Goal: Information Seeking & Learning: Learn about a topic

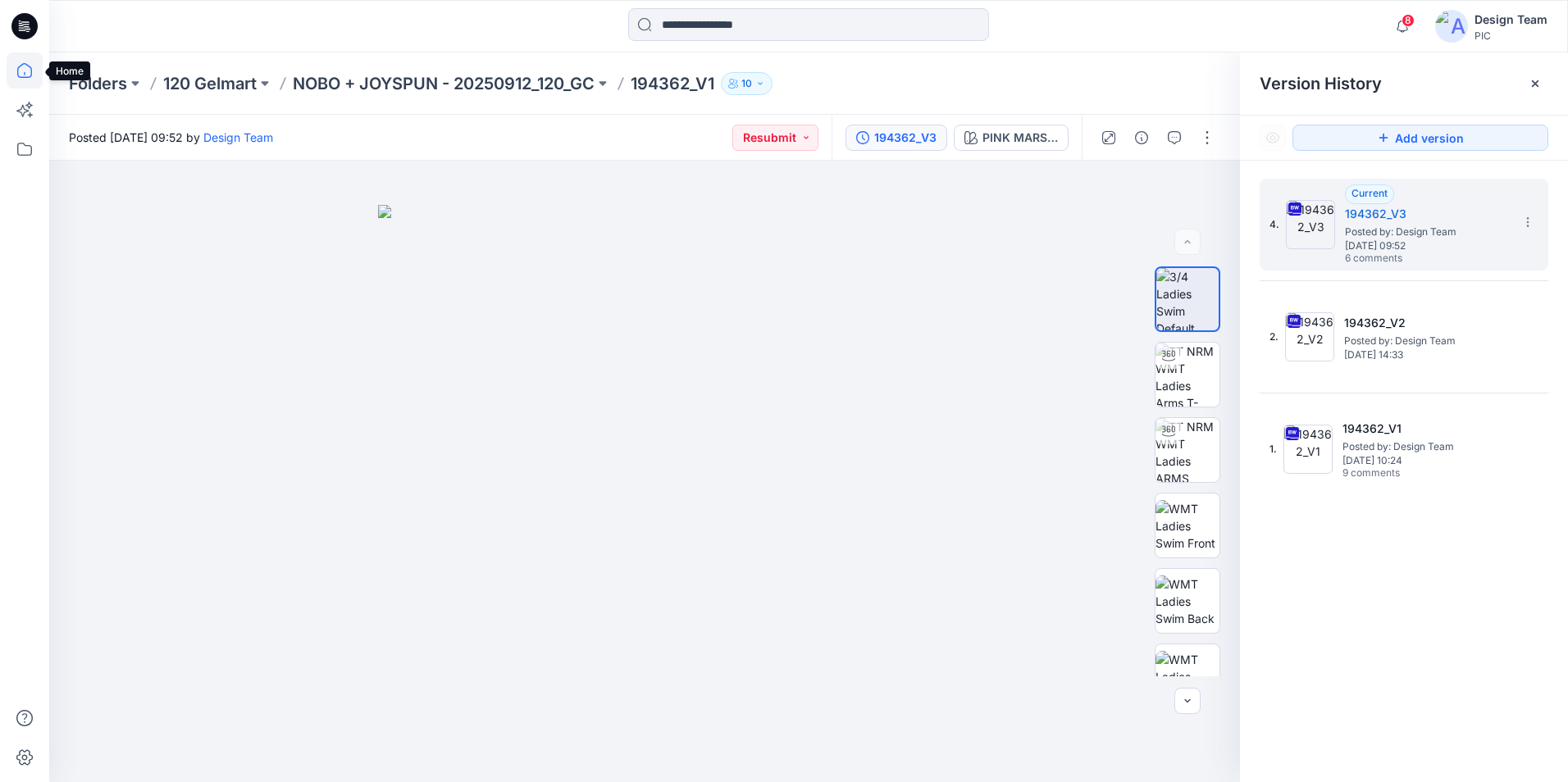
click at [31, 67] on icon at bounding box center [25, 71] width 36 height 36
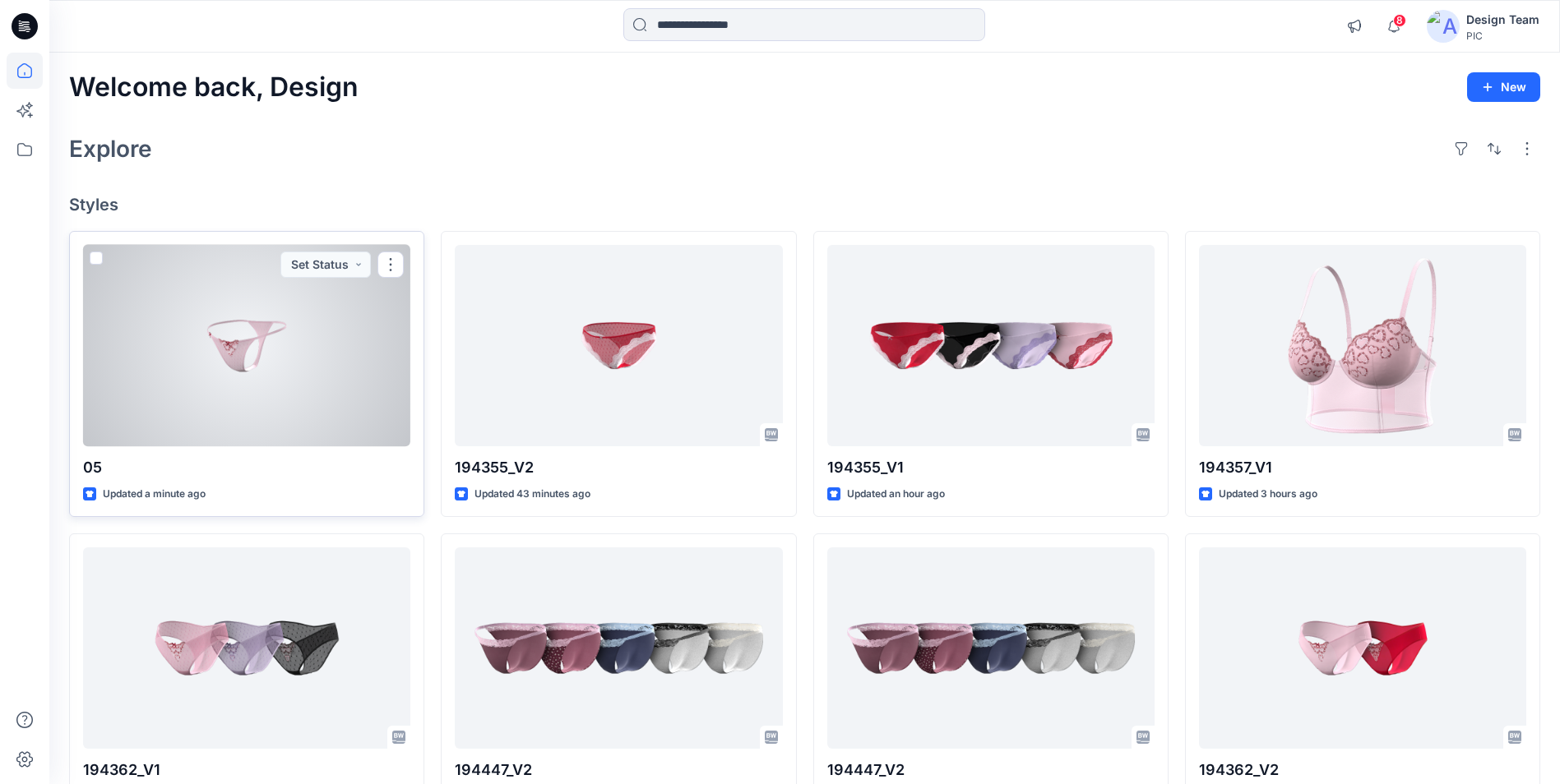
click at [253, 411] on div at bounding box center [246, 345] width 327 height 201
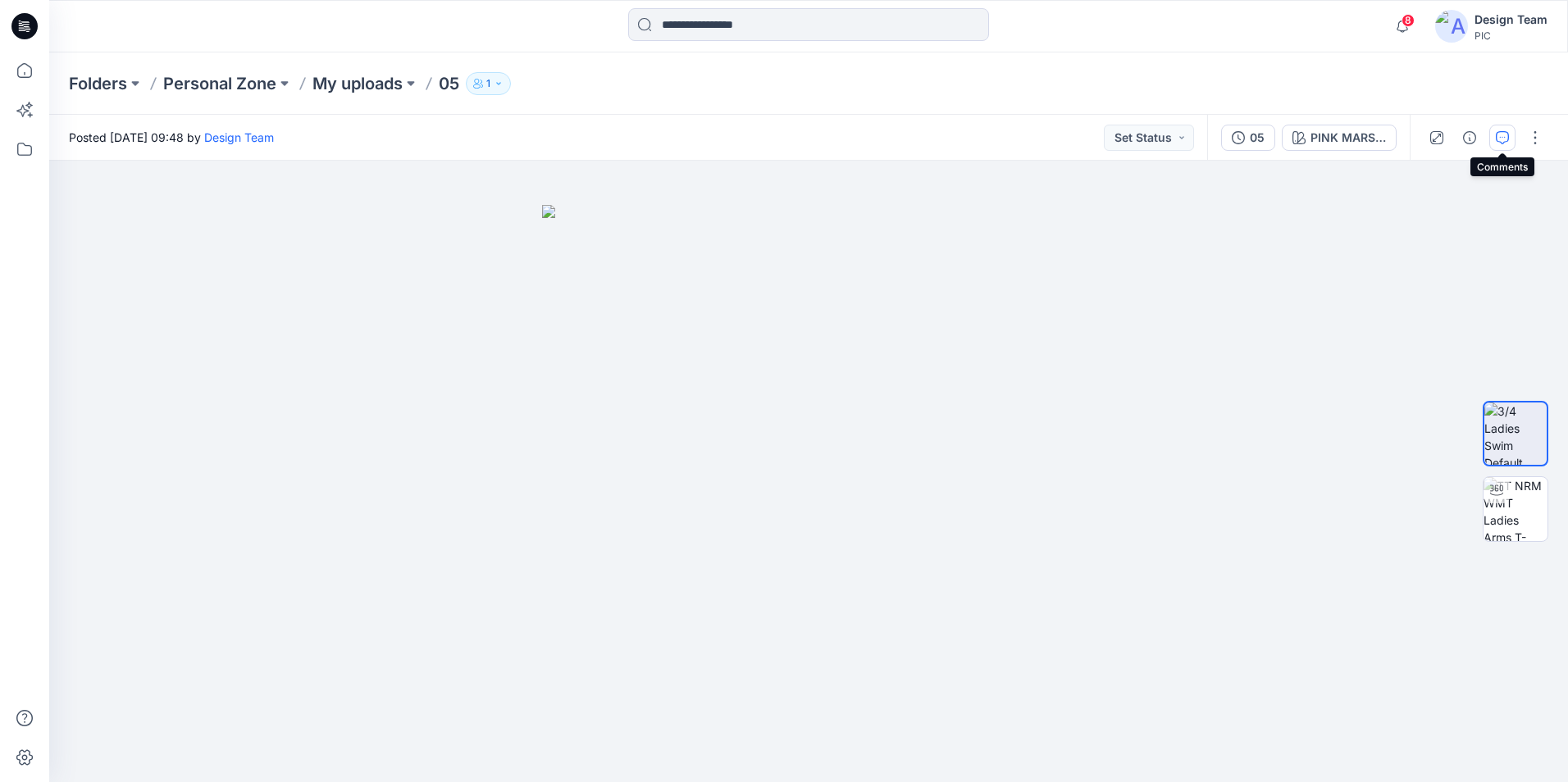
click at [1495, 142] on button "button" at bounding box center [1503, 138] width 26 height 26
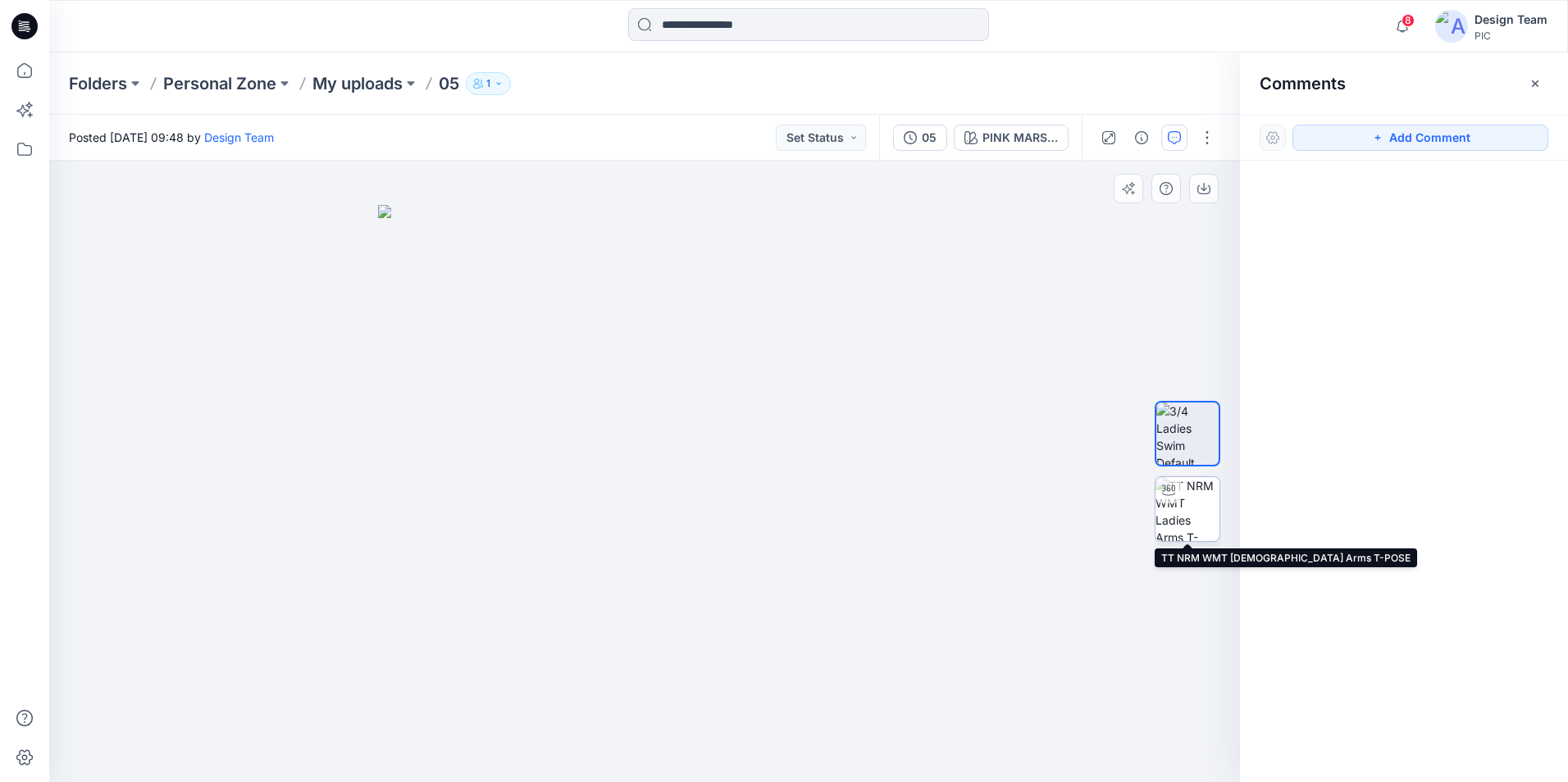
click at [1184, 509] on img at bounding box center [1187, 509] width 64 height 64
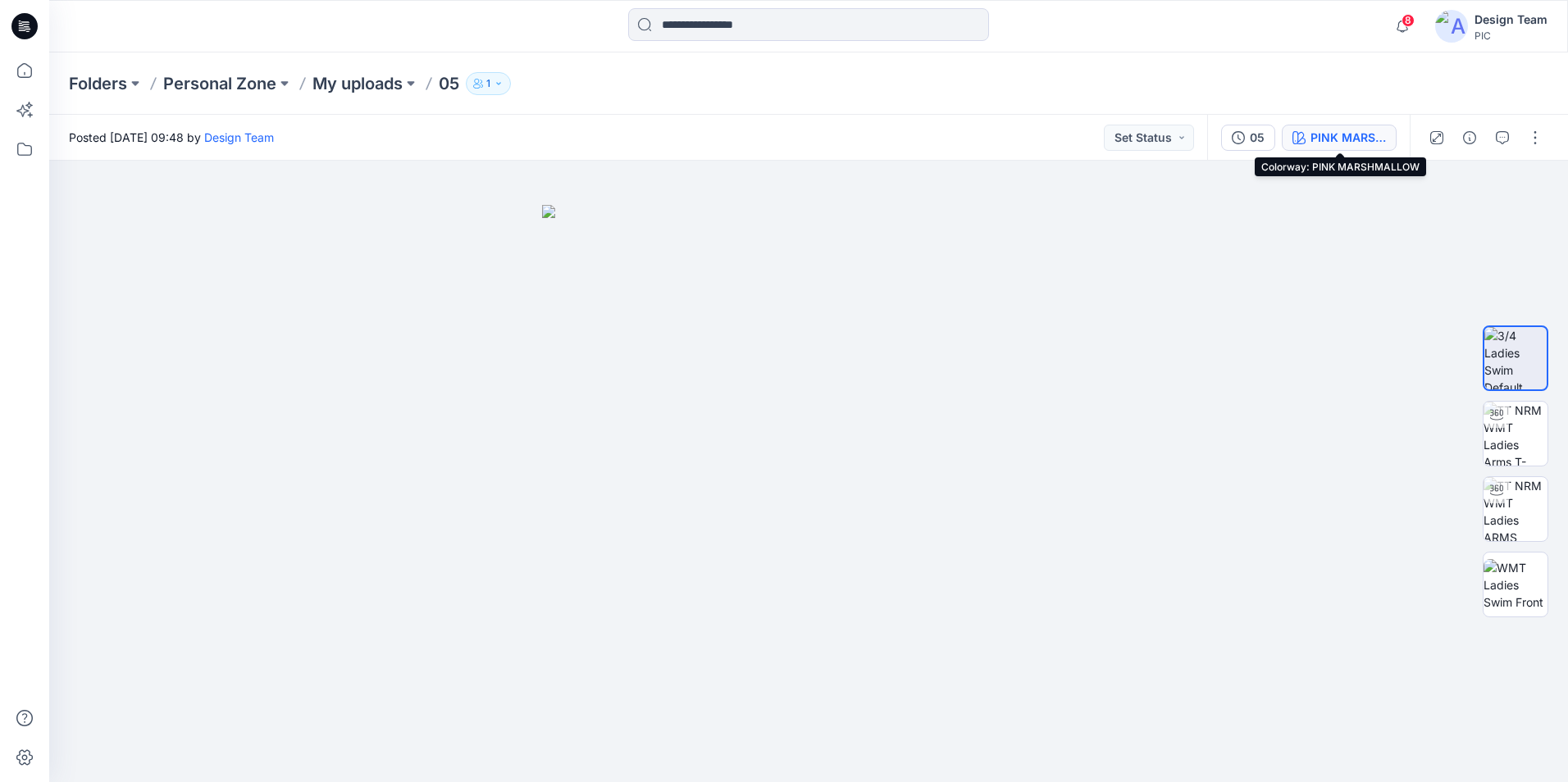
click at [1340, 142] on div "PINK MARSHMALLOW" at bounding box center [1348, 138] width 75 height 18
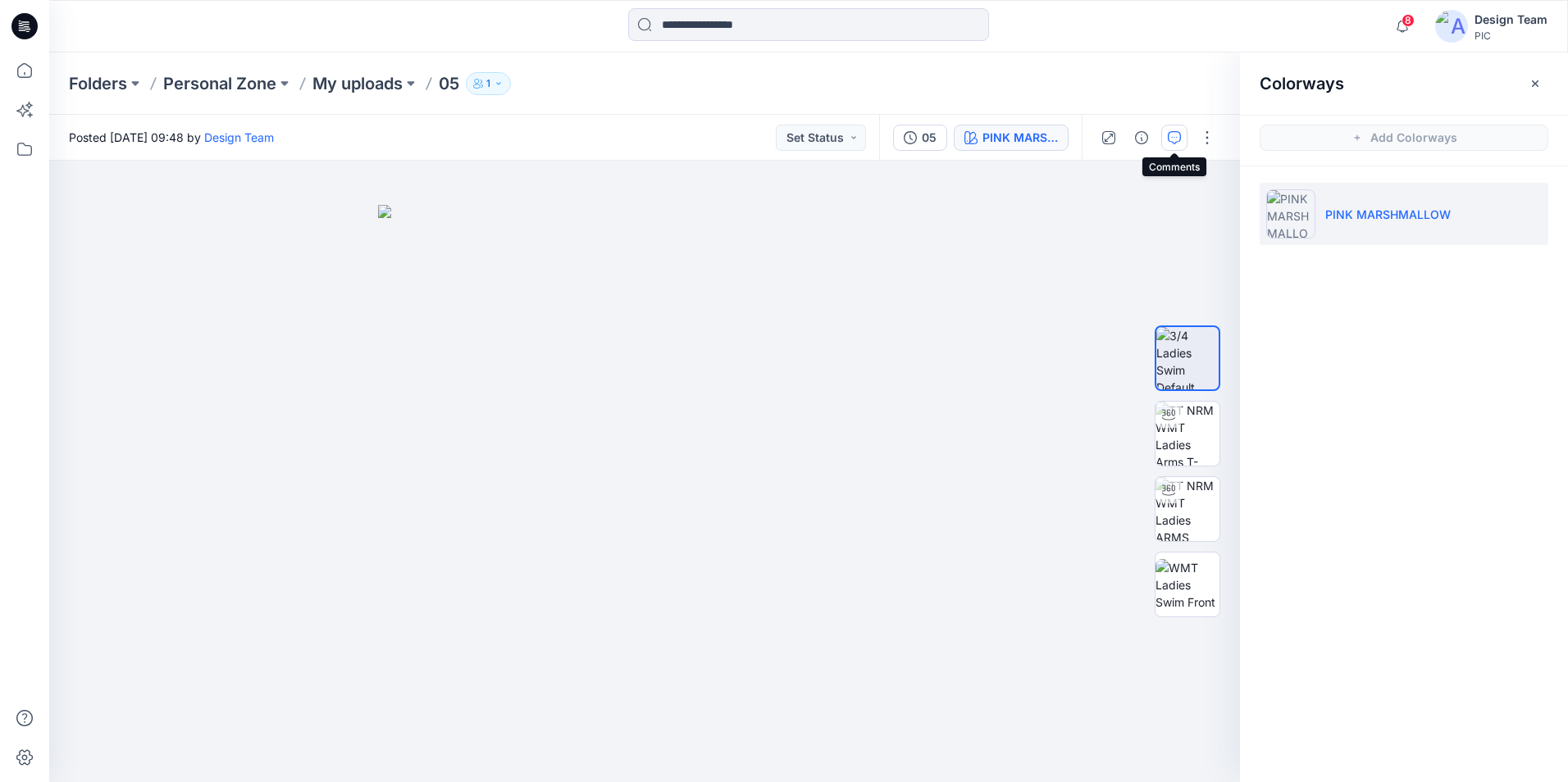
click at [1165, 145] on button "button" at bounding box center [1174, 138] width 26 height 26
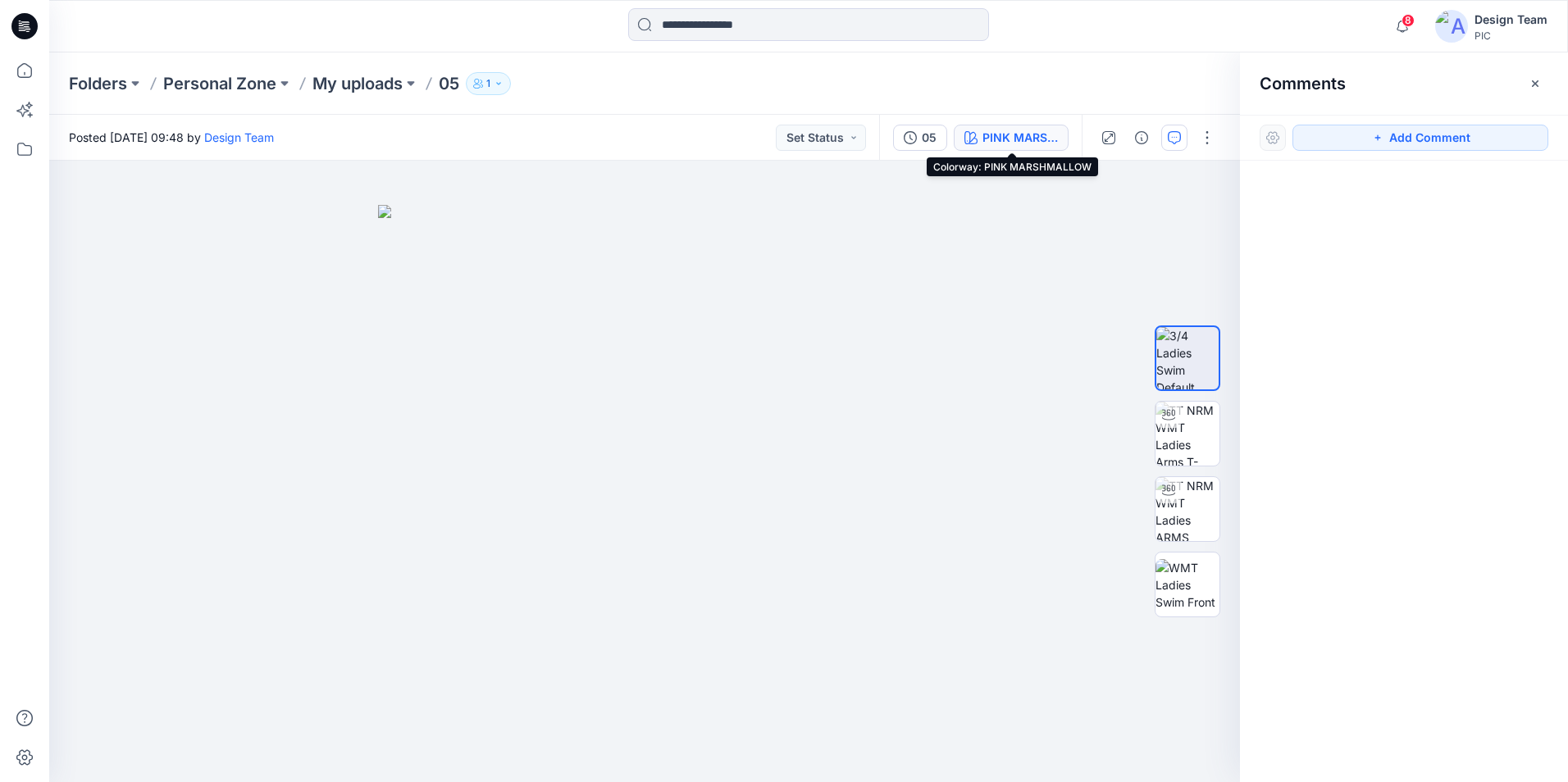
click at [1043, 139] on div "PINK MARSHMALLOW" at bounding box center [1020, 138] width 75 height 18
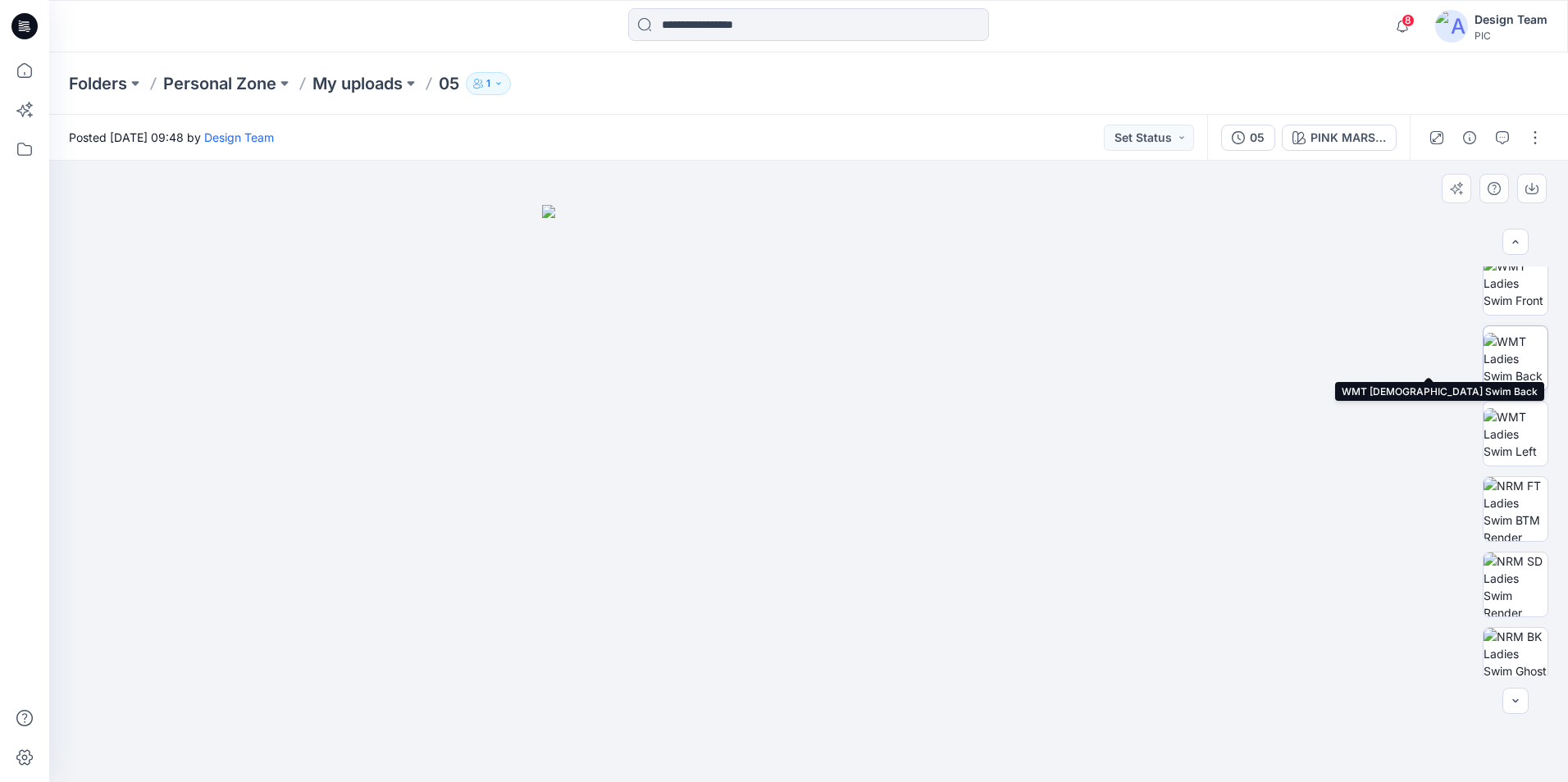
scroll to position [259, 0]
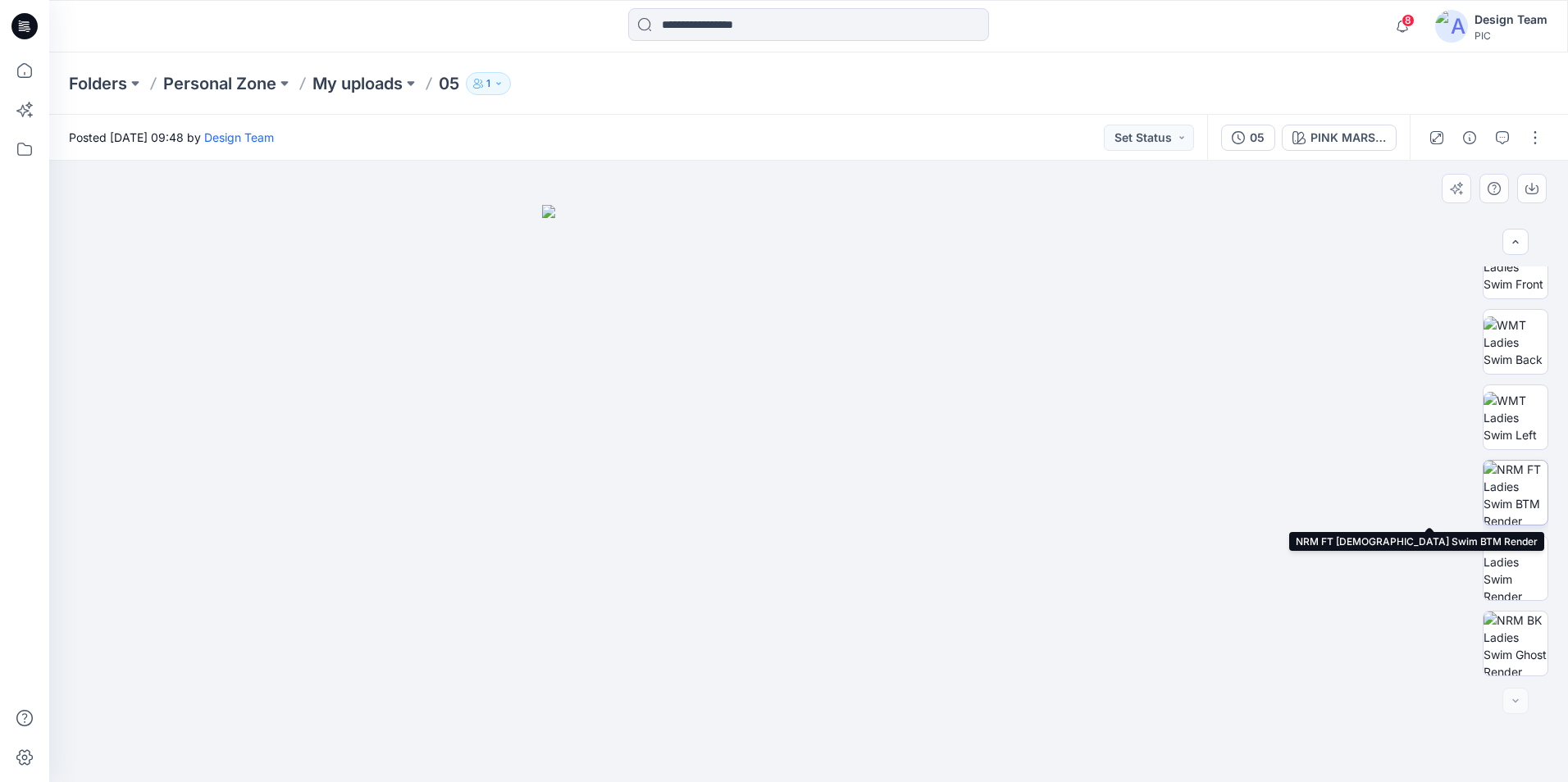
click at [1503, 487] on img at bounding box center [1515, 492] width 64 height 64
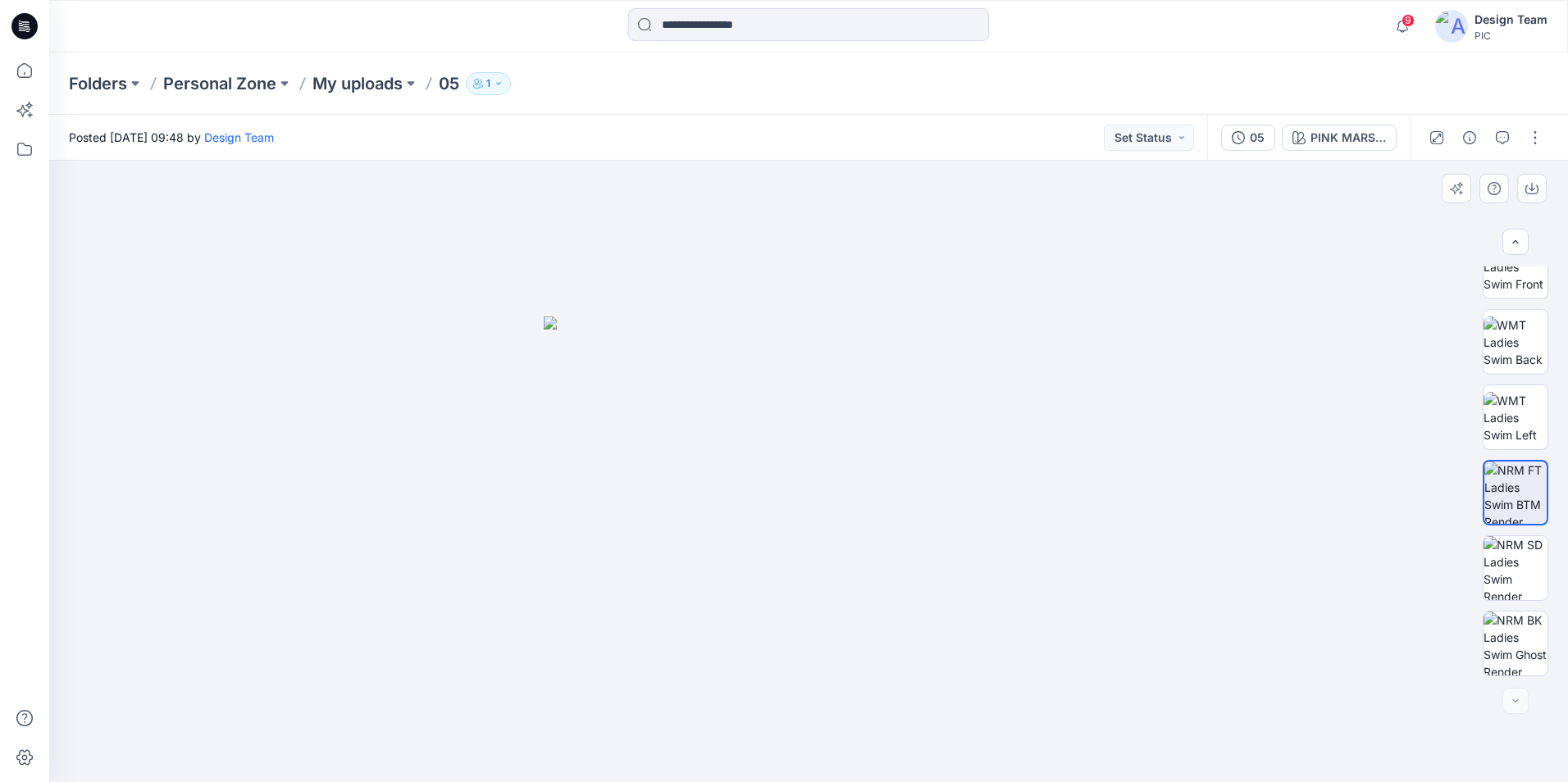
click at [951, 500] on img at bounding box center [808, 549] width 530 height 466
drag, startPoint x: 760, startPoint y: 455, endPoint x: 794, endPoint y: 435, distance: 39.4
click at [784, 421] on img at bounding box center [808, 549] width 530 height 466
drag, startPoint x: 851, startPoint y: 475, endPoint x: 1206, endPoint y: 510, distance: 356.7
click at [851, 474] on img at bounding box center [808, 549] width 530 height 466
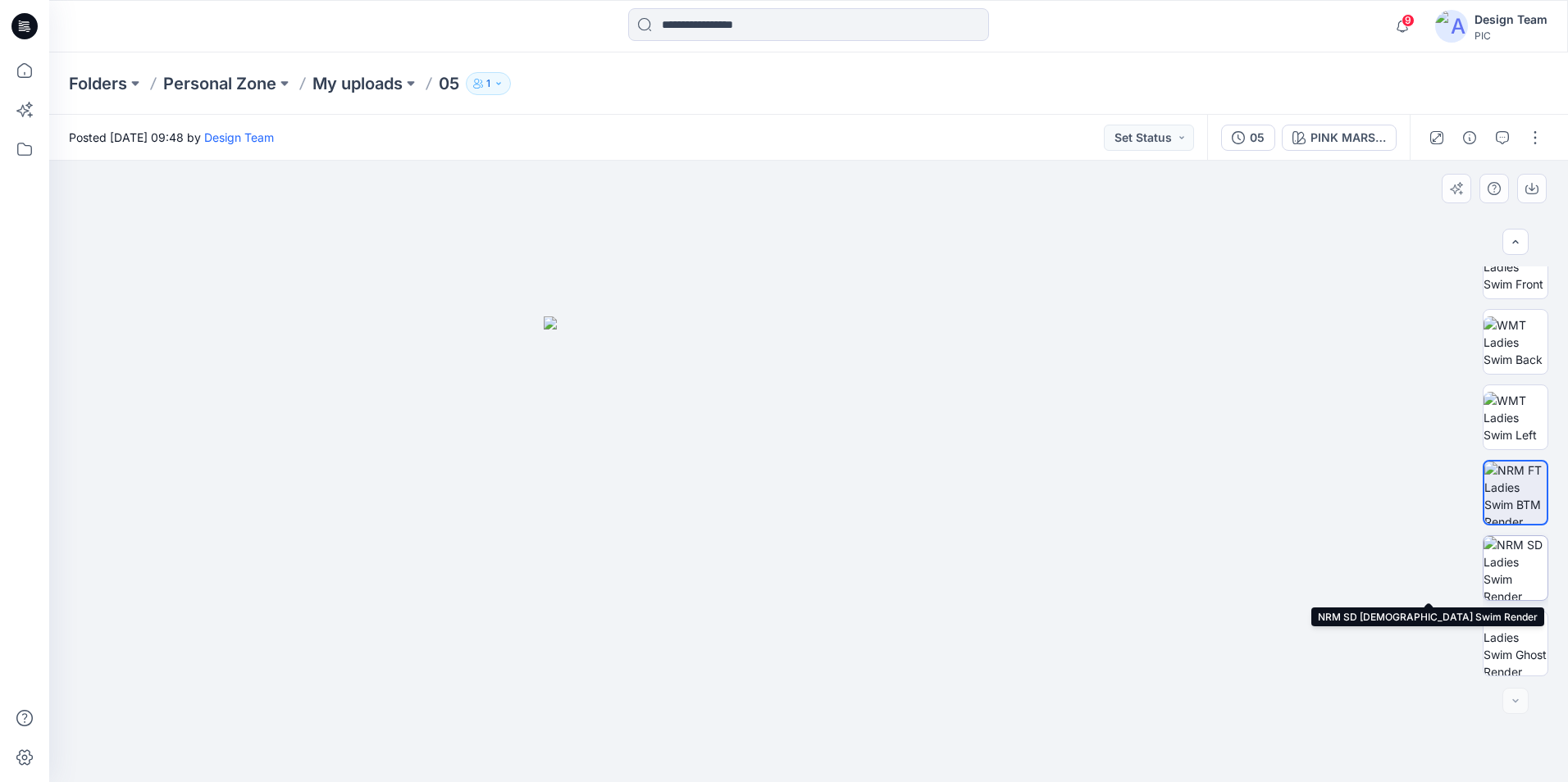
click at [1504, 574] on img at bounding box center [1515, 568] width 64 height 64
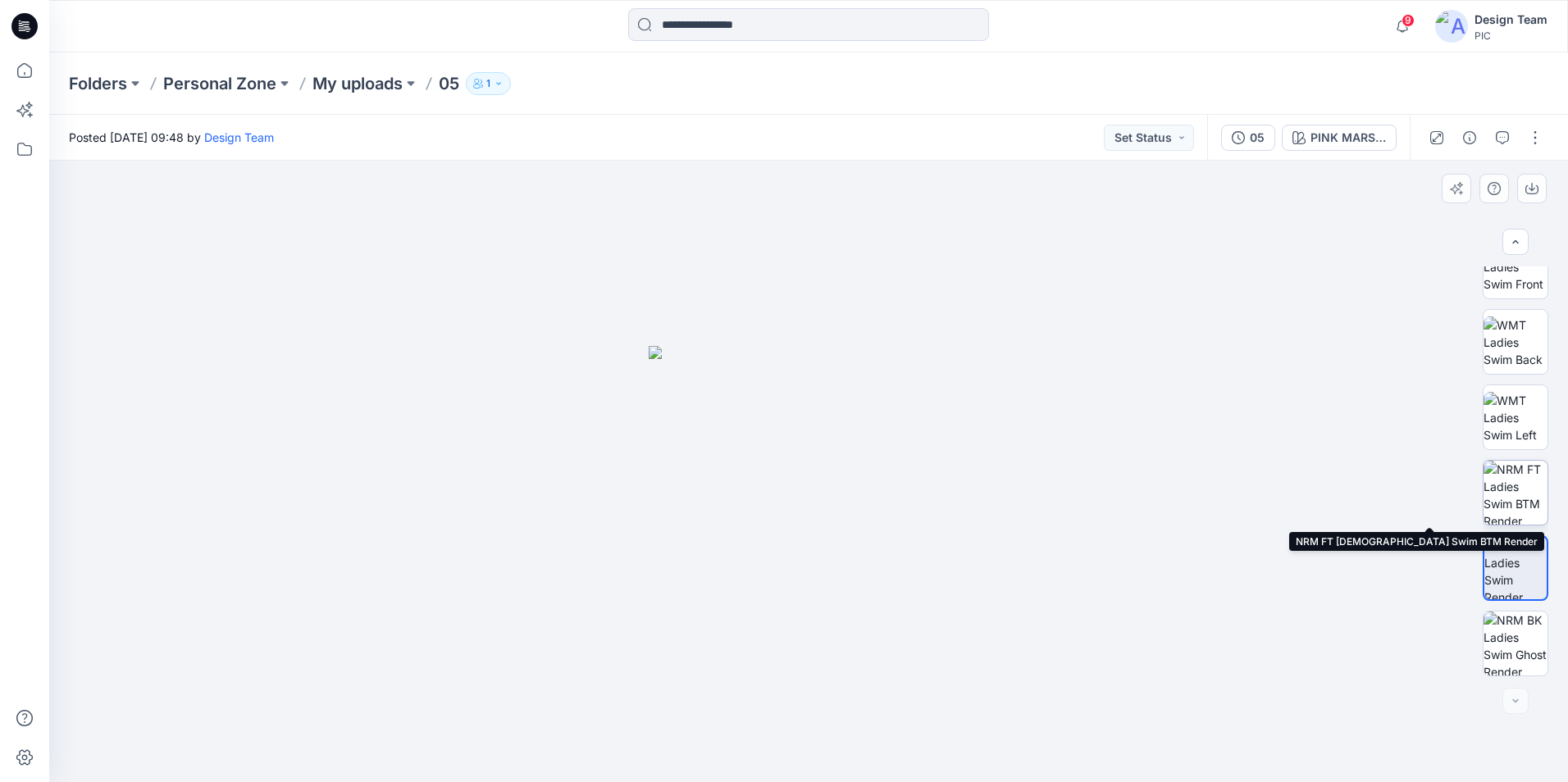
click at [1509, 494] on img at bounding box center [1515, 492] width 64 height 64
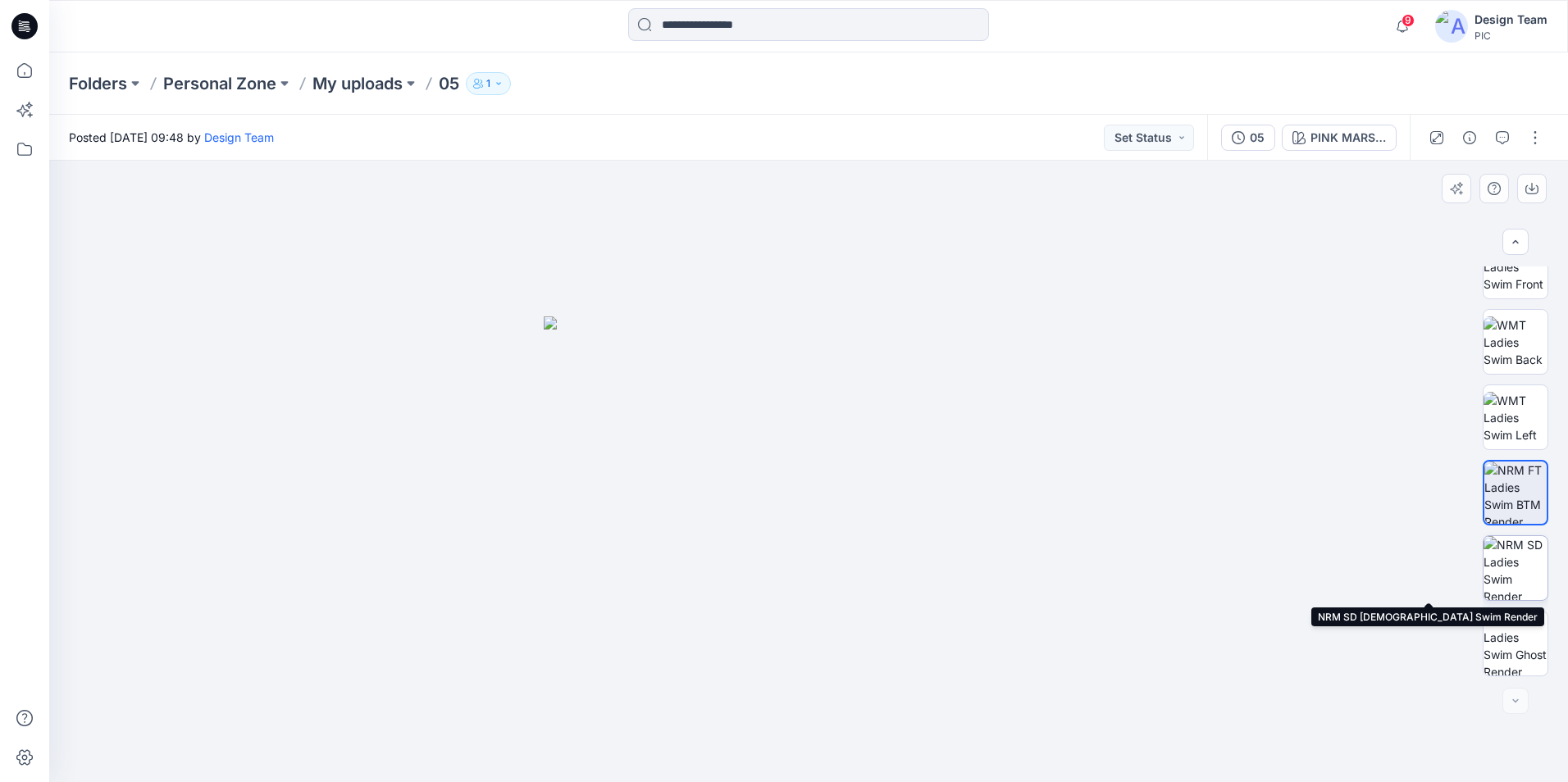
click at [1503, 578] on img at bounding box center [1515, 568] width 64 height 64
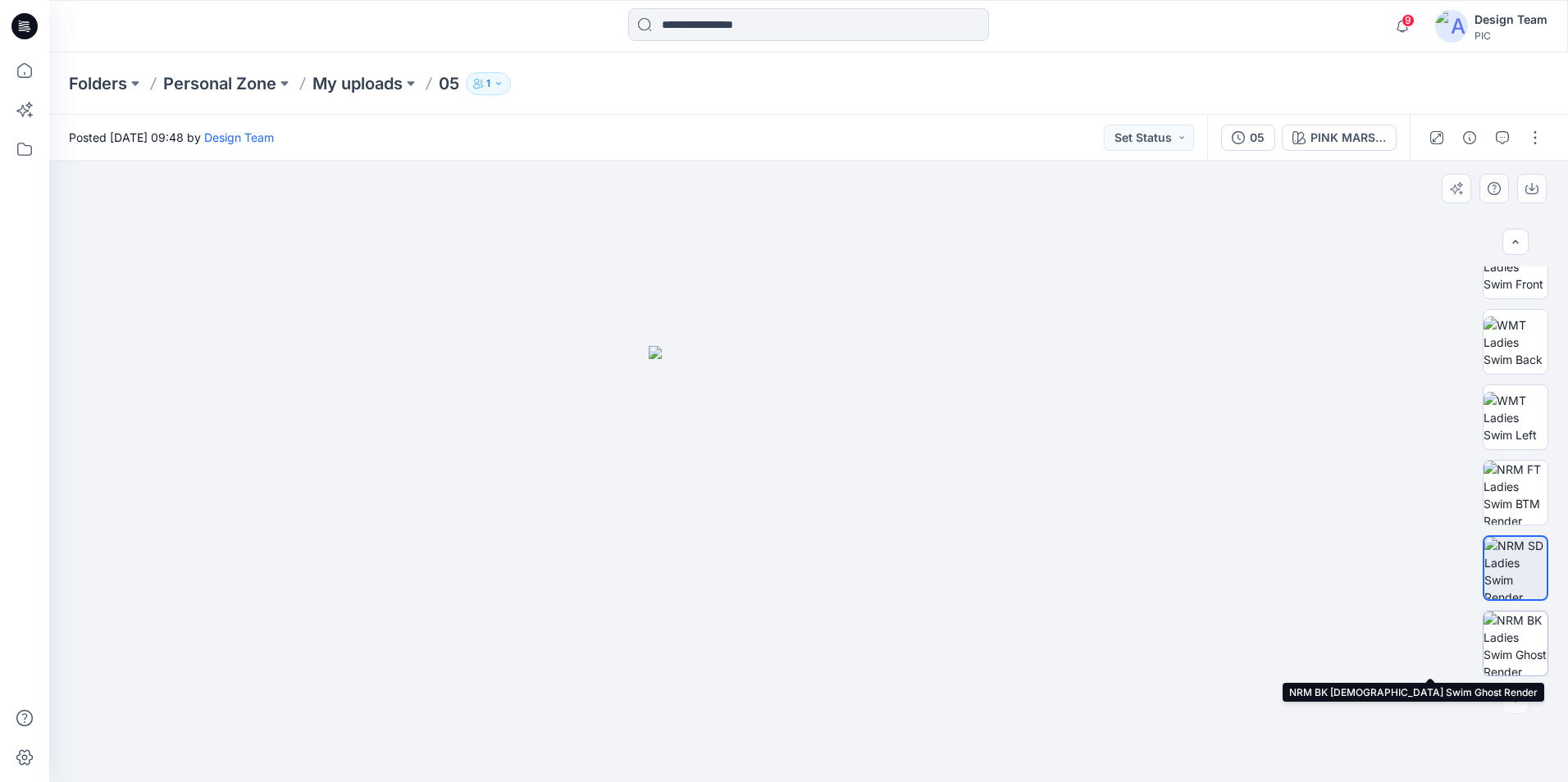
click at [1503, 636] on img at bounding box center [1515, 643] width 64 height 64
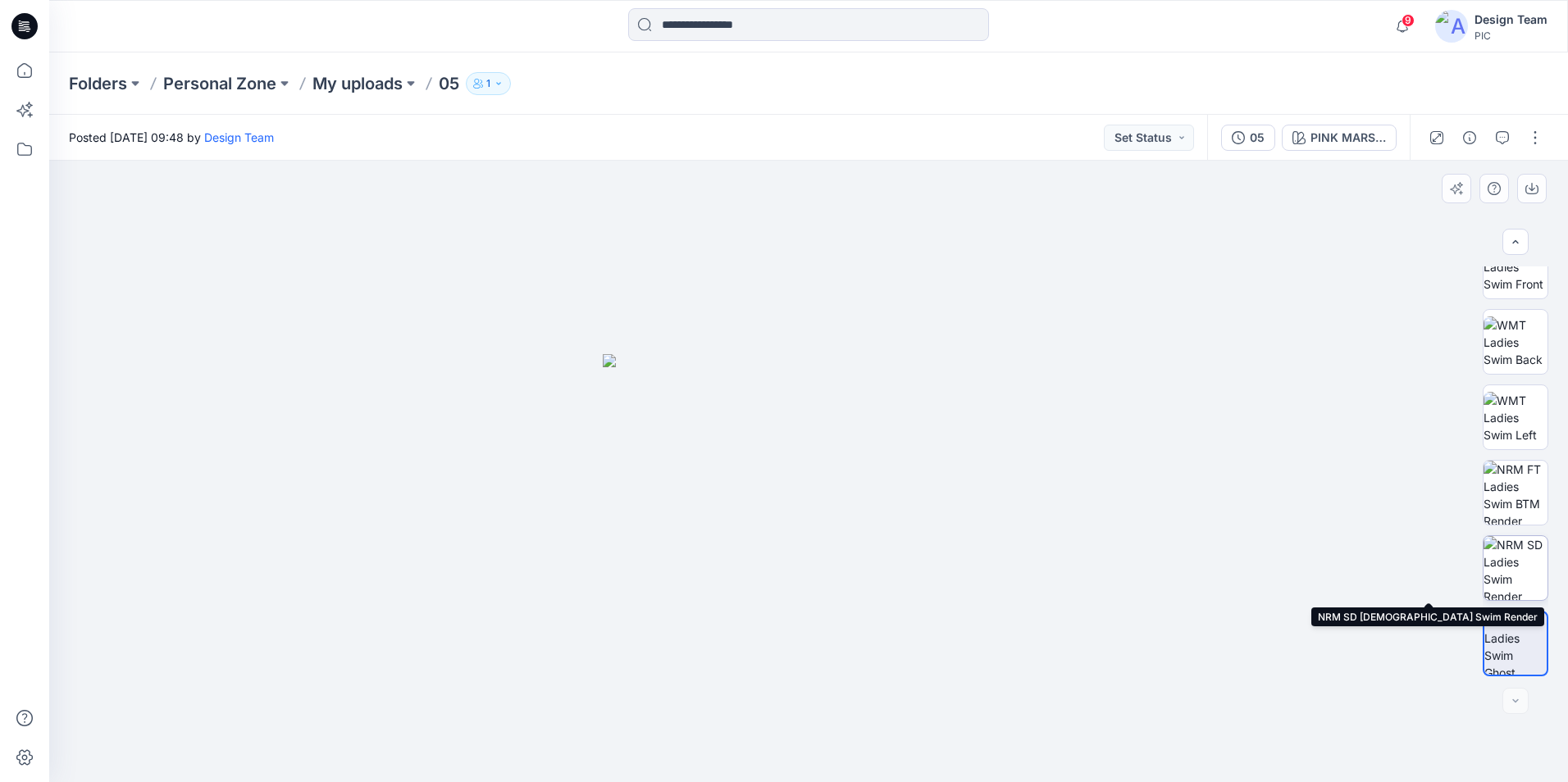
click at [1505, 588] on img at bounding box center [1515, 568] width 64 height 64
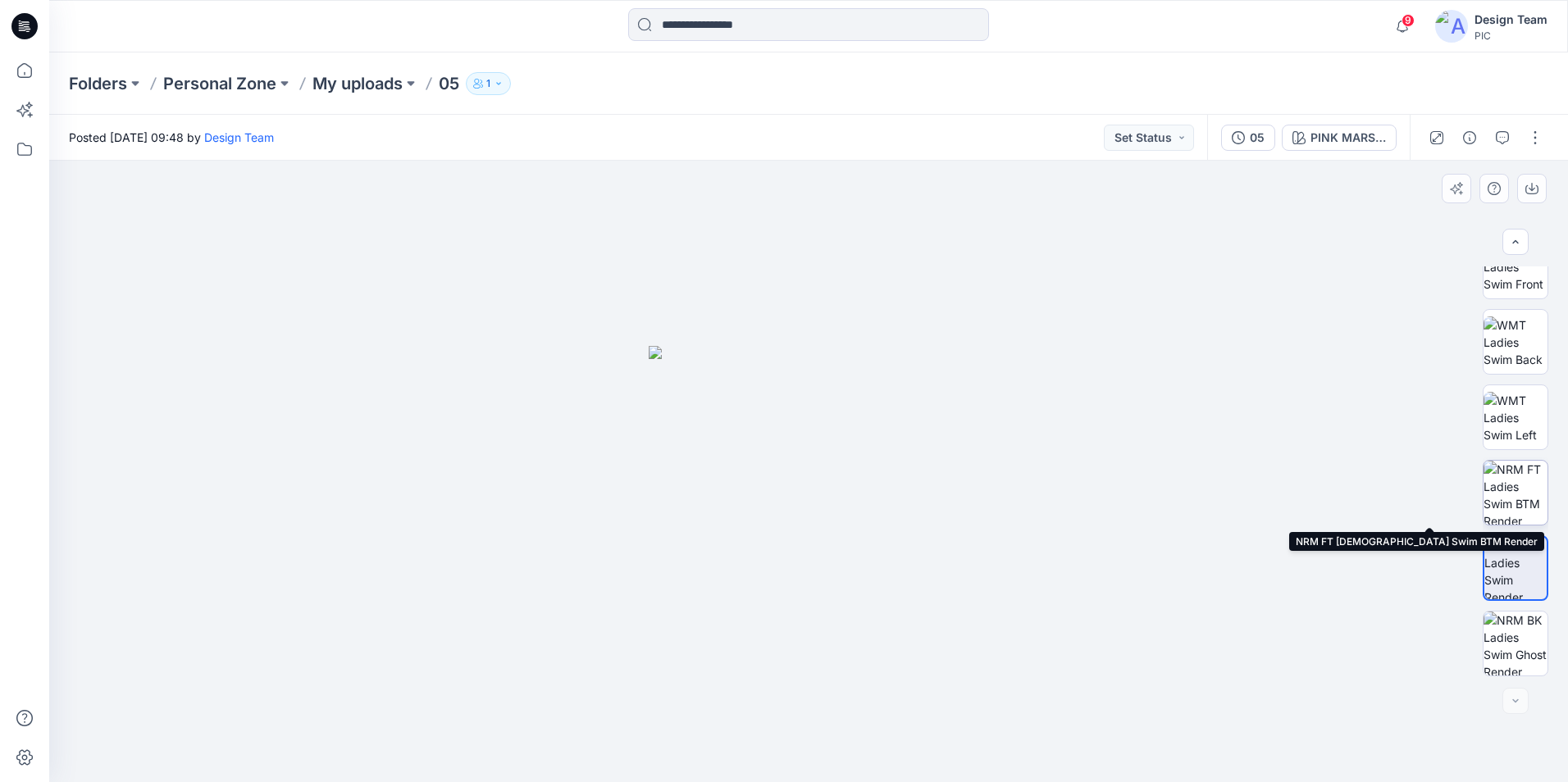
click at [1515, 500] on img at bounding box center [1515, 492] width 64 height 64
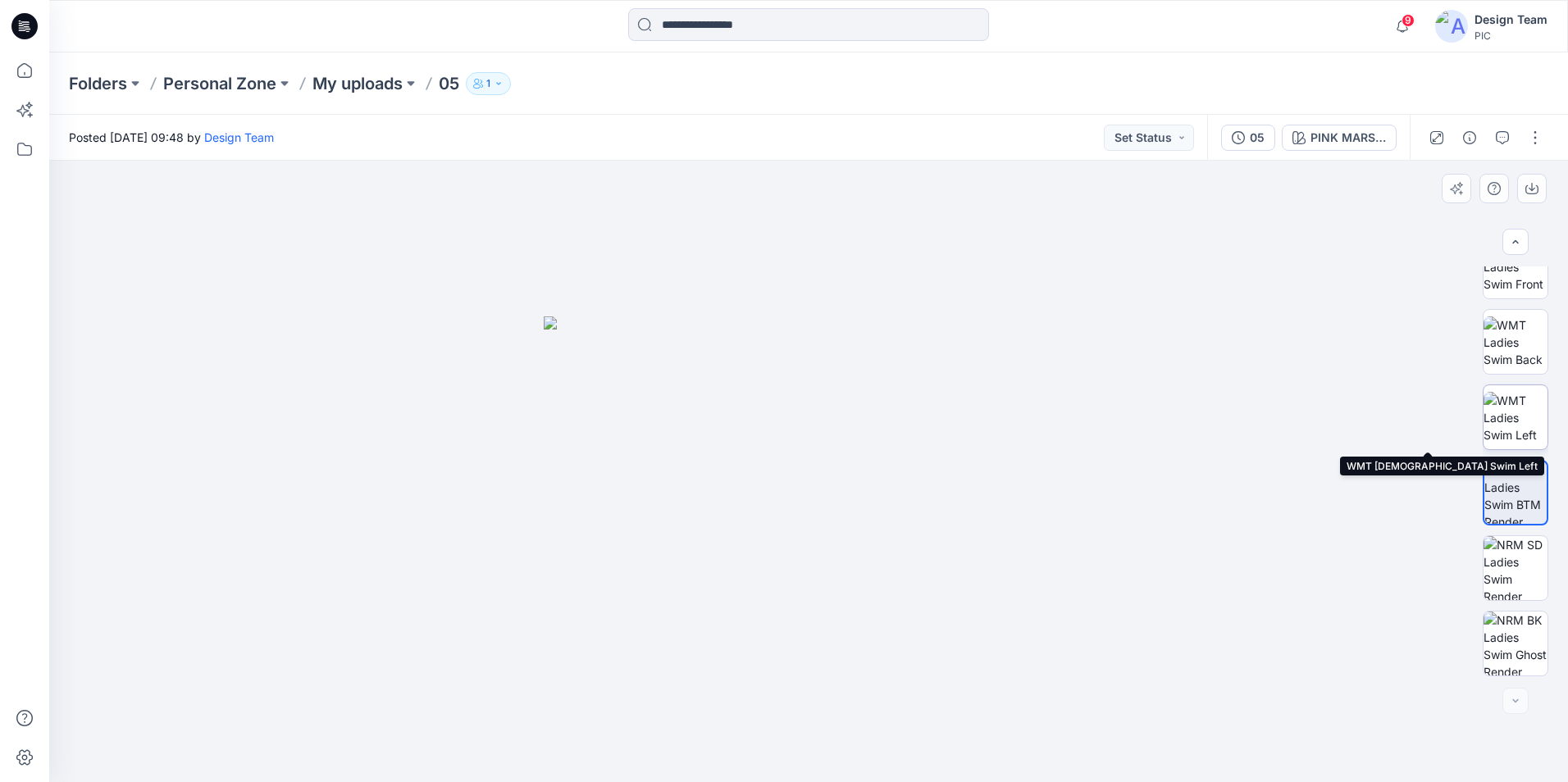
click at [1517, 415] on img at bounding box center [1515, 418] width 64 height 52
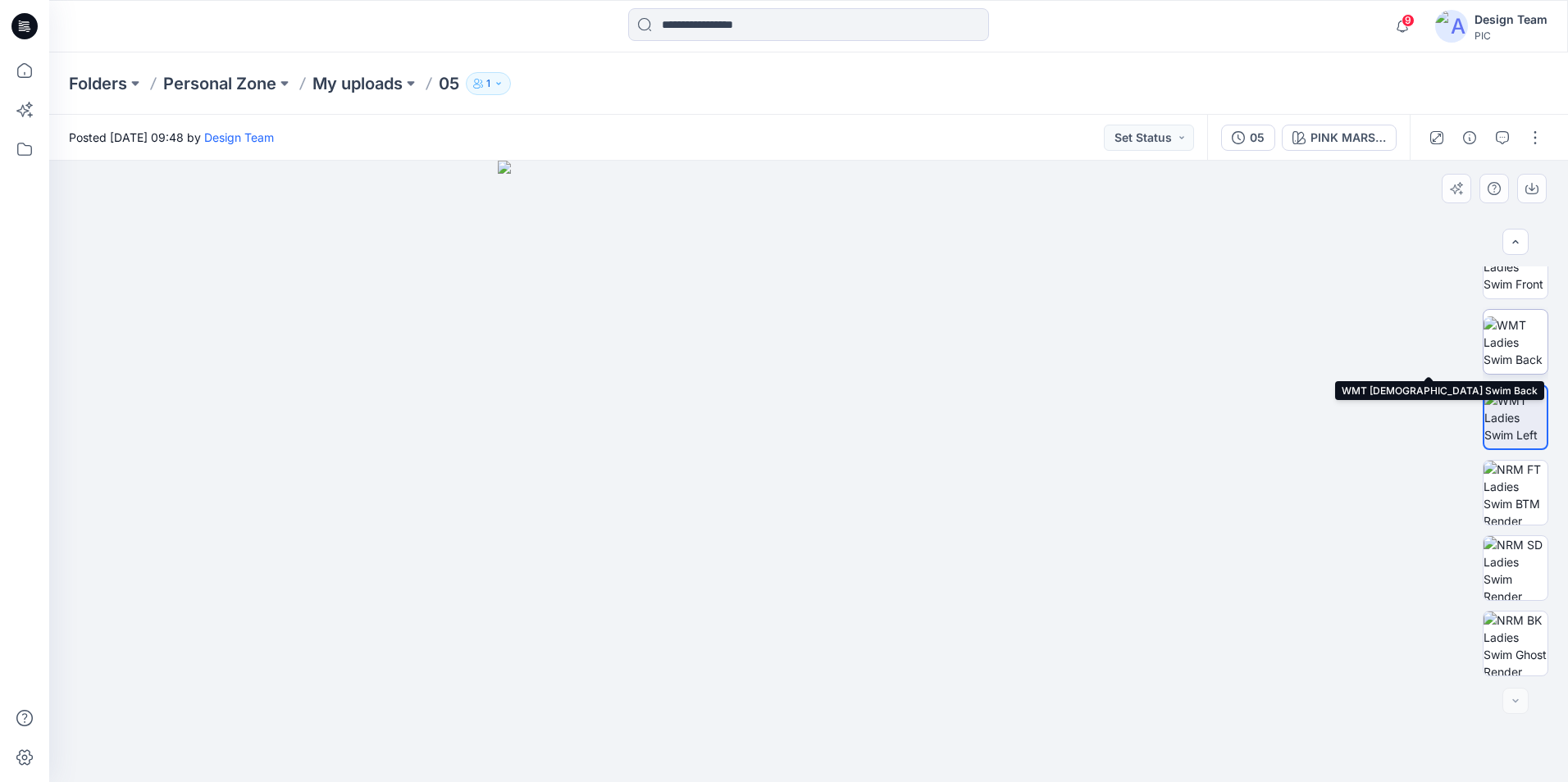
click at [1515, 354] on img at bounding box center [1515, 342] width 64 height 52
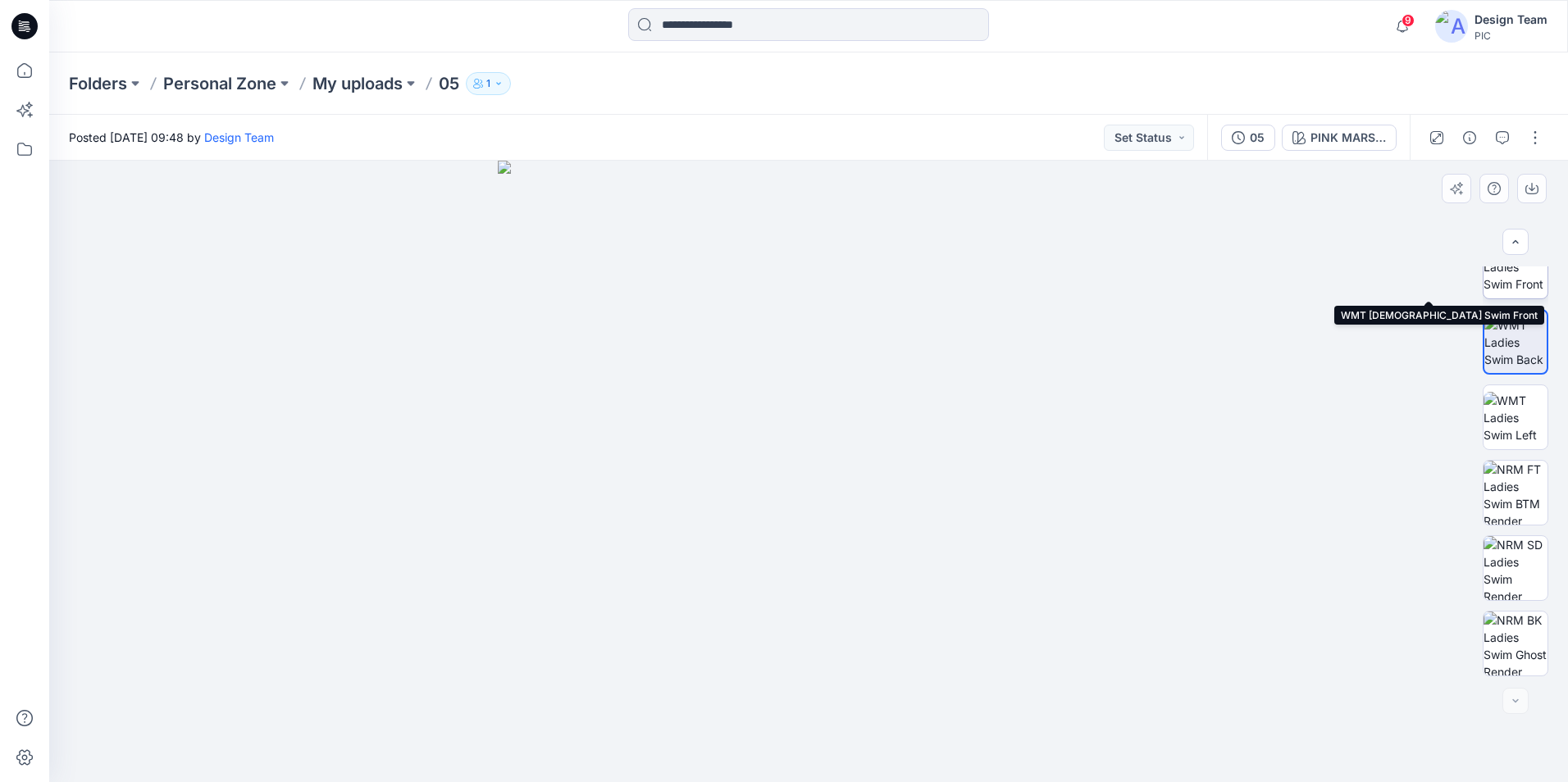
click at [1518, 281] on img at bounding box center [1515, 267] width 64 height 52
